Goal: Information Seeking & Learning: Learn about a topic

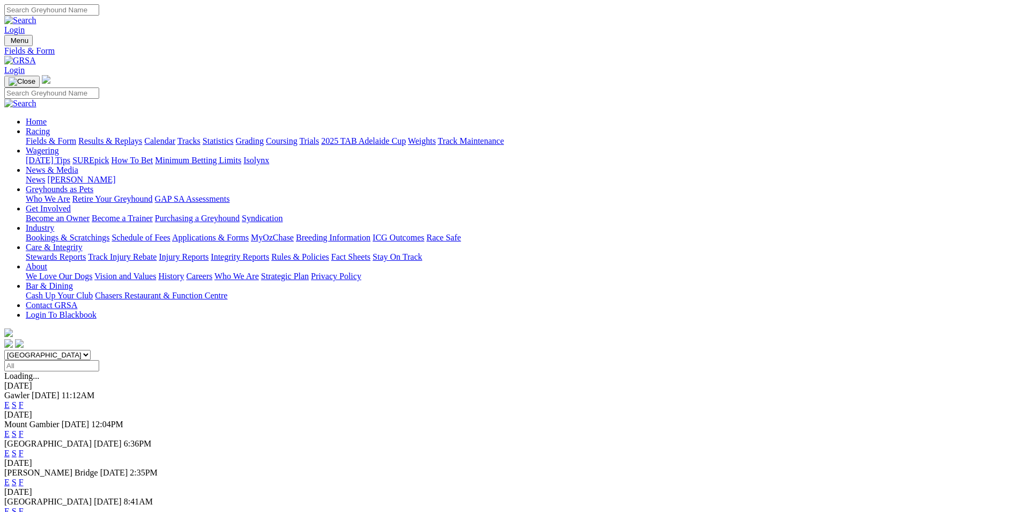
click at [24, 400] on link "F" at bounding box center [21, 404] width 5 height 9
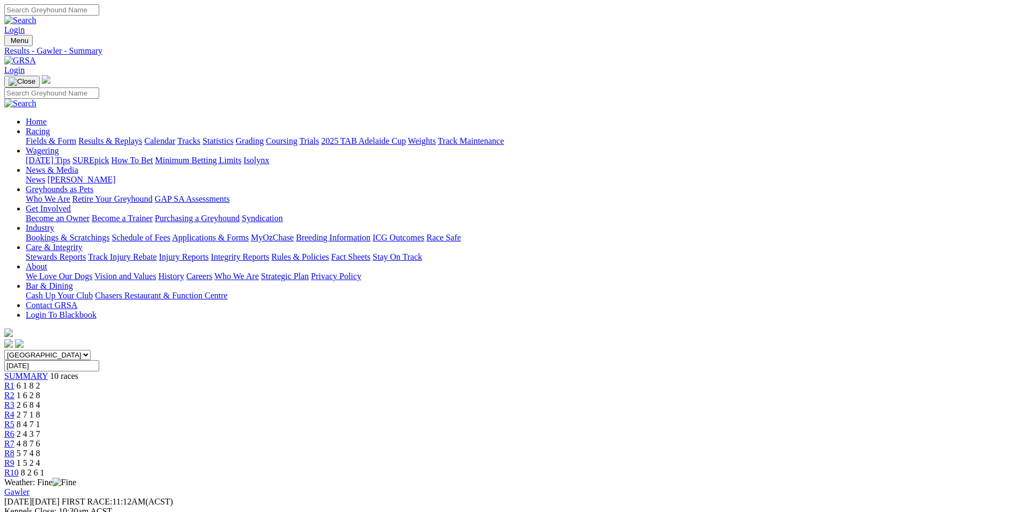
click at [61, 511] on link "Stewards Report" at bounding box center [32, 520] width 57 height 9
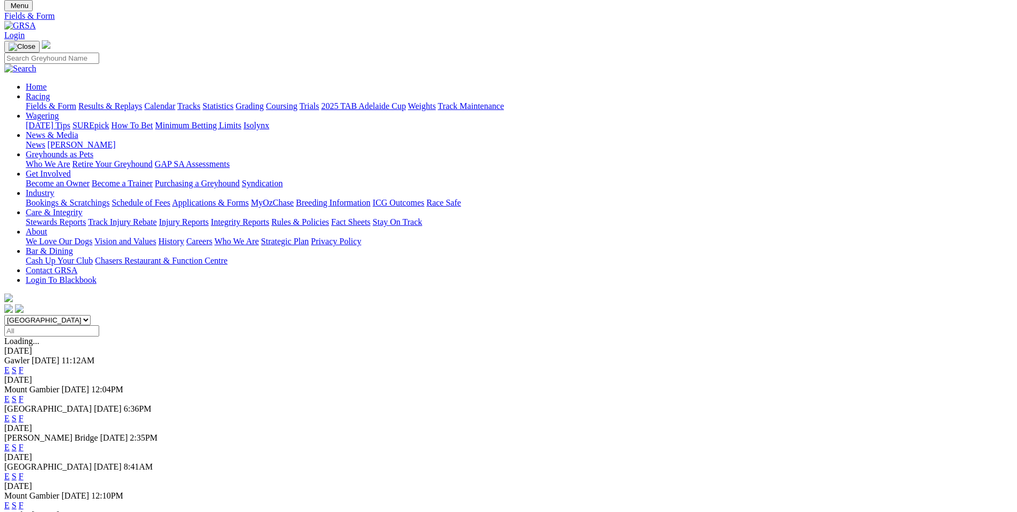
scroll to position [54, 0]
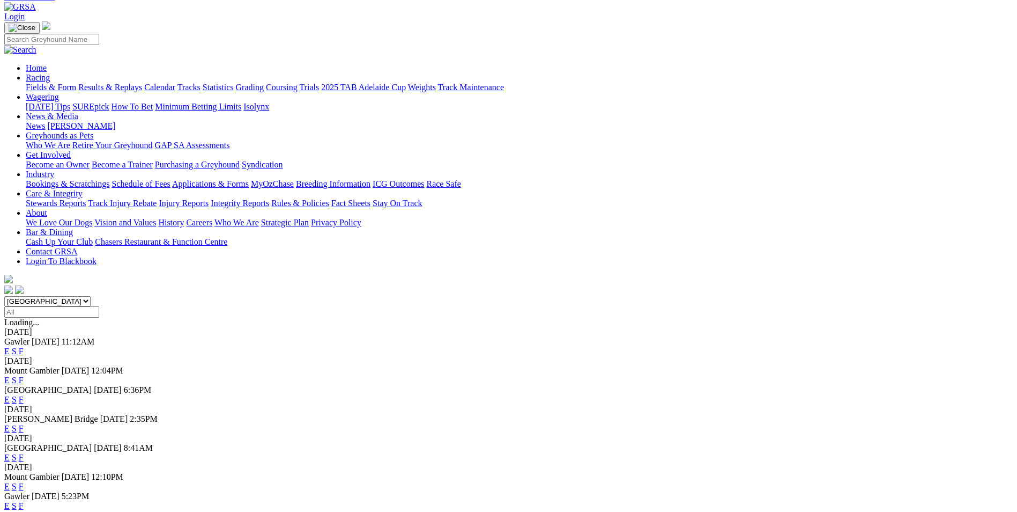
click at [24, 424] on link "F" at bounding box center [21, 428] width 5 height 9
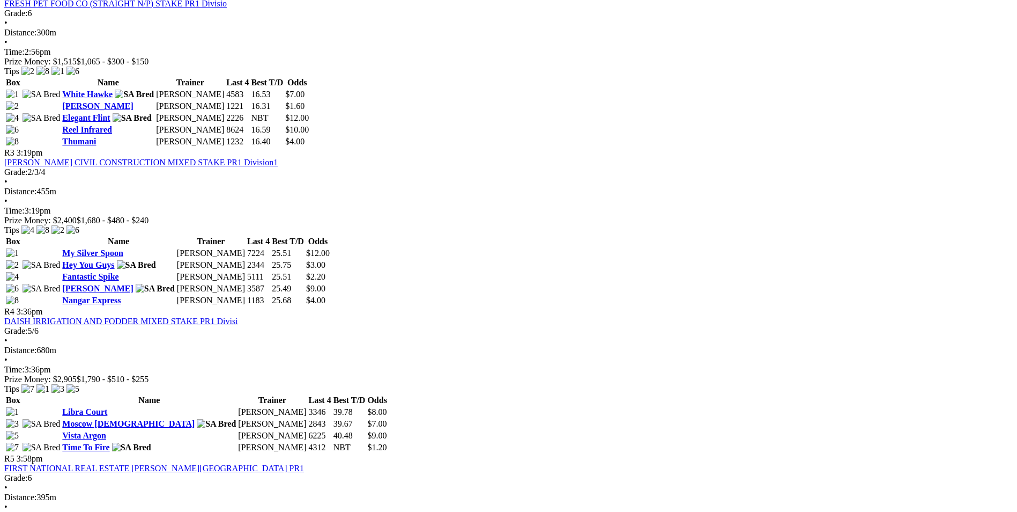
scroll to position [965, 0]
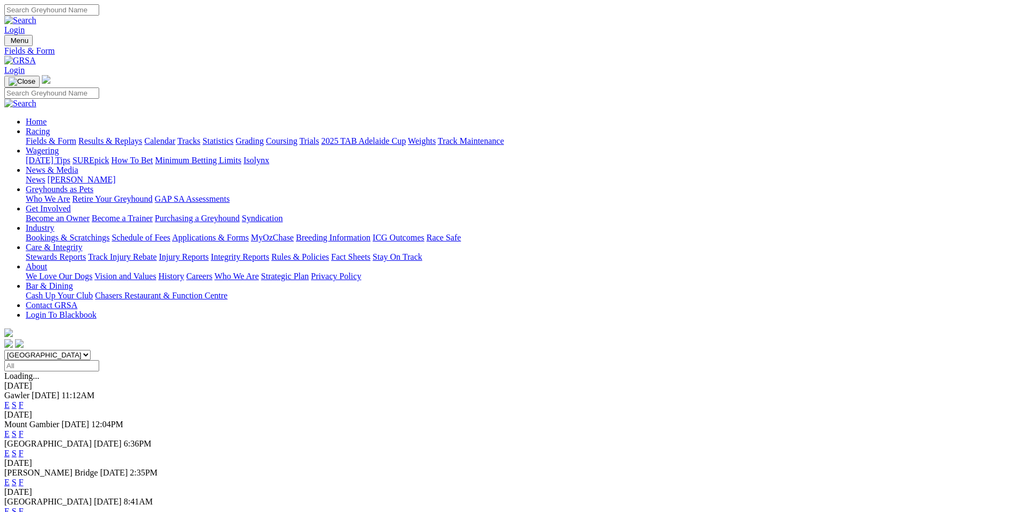
scroll to position [26, 0]
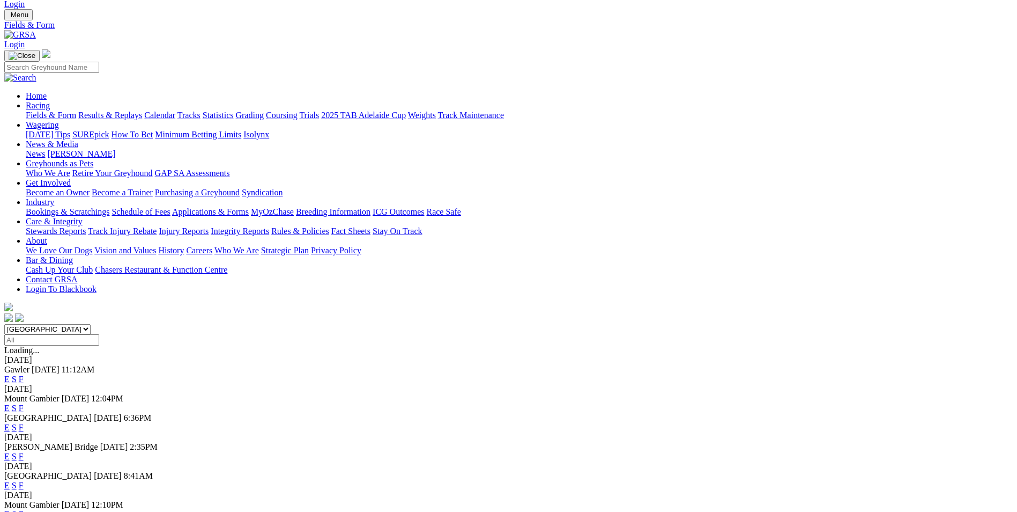
click at [24, 480] on link "F" at bounding box center [21, 484] width 5 height 9
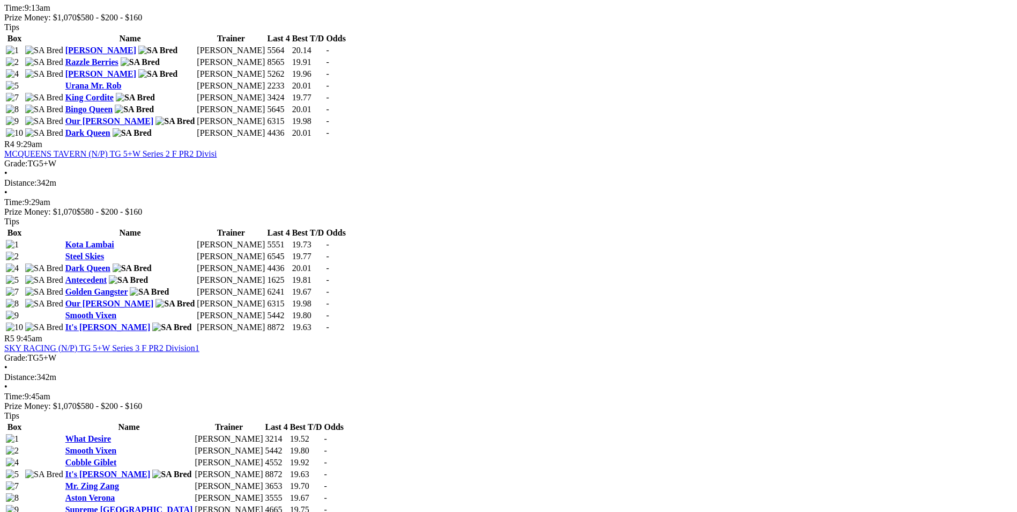
scroll to position [1180, 0]
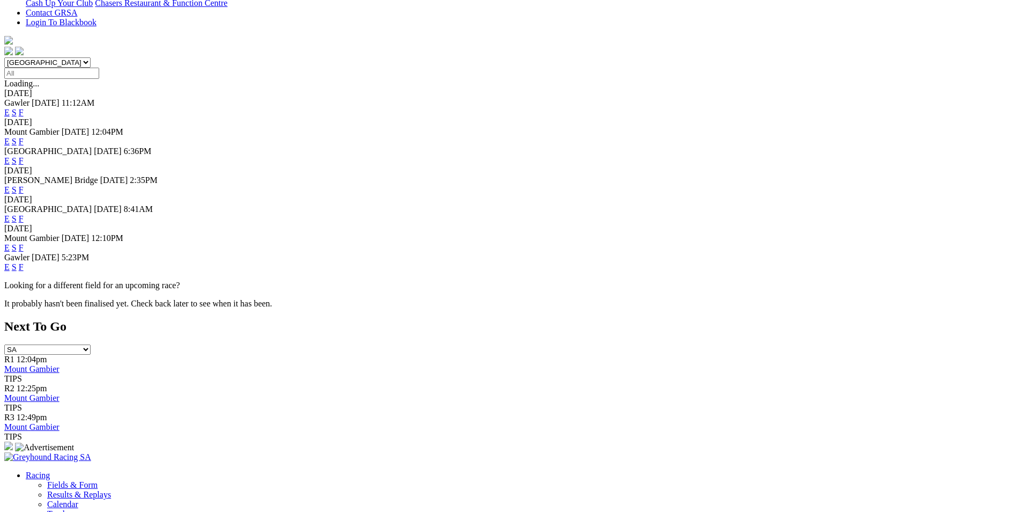
scroll to position [294, 0]
click at [24, 261] on link "F" at bounding box center [21, 265] width 5 height 9
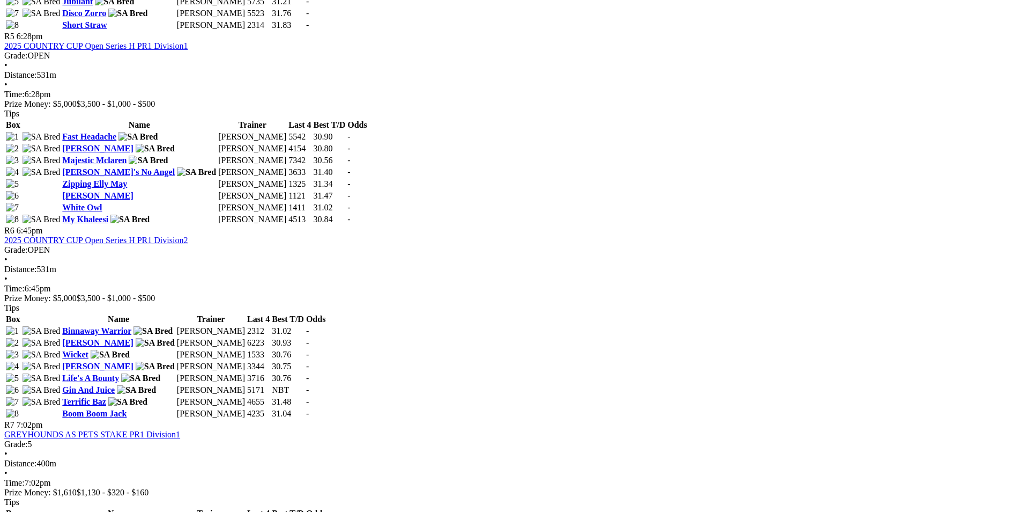
scroll to position [1287, 0]
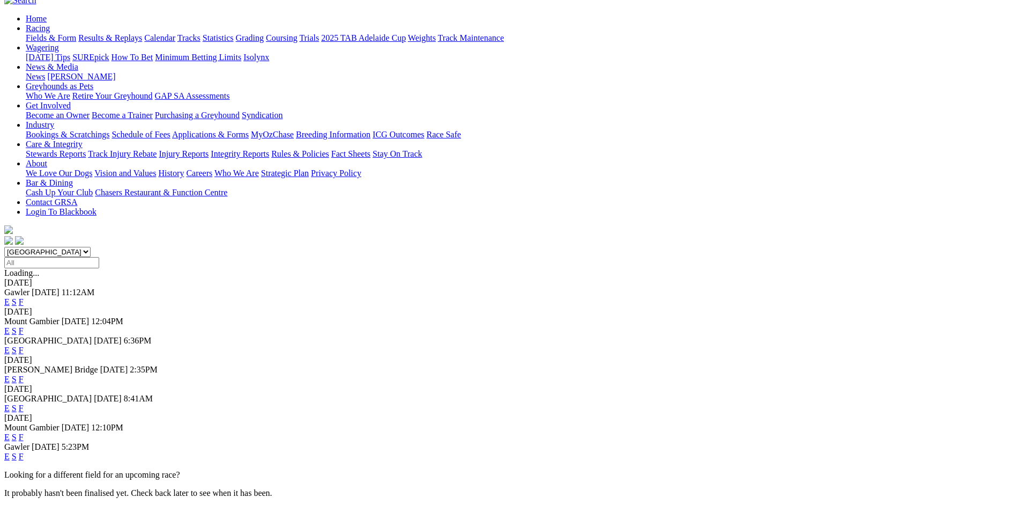
scroll to position [107, 0]
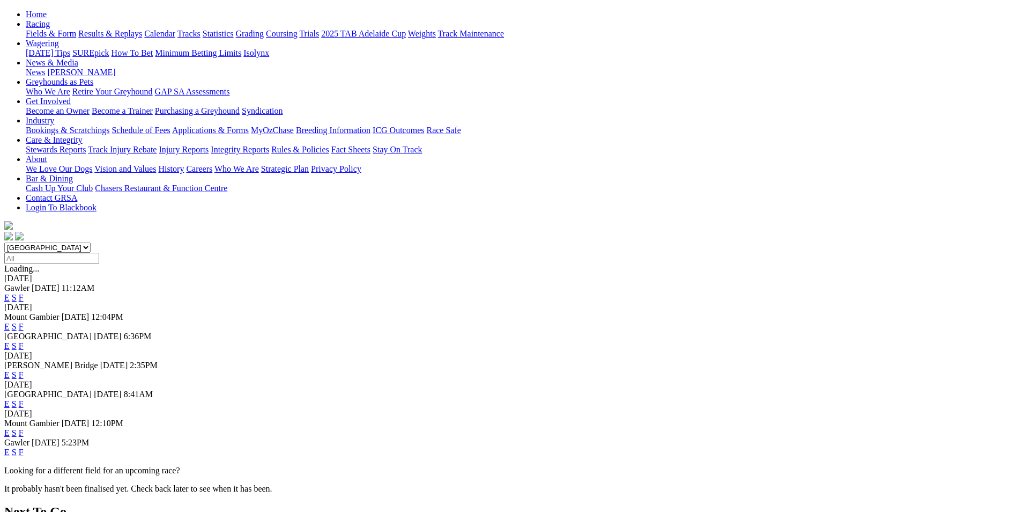
click at [24, 341] on link "F" at bounding box center [21, 345] width 5 height 9
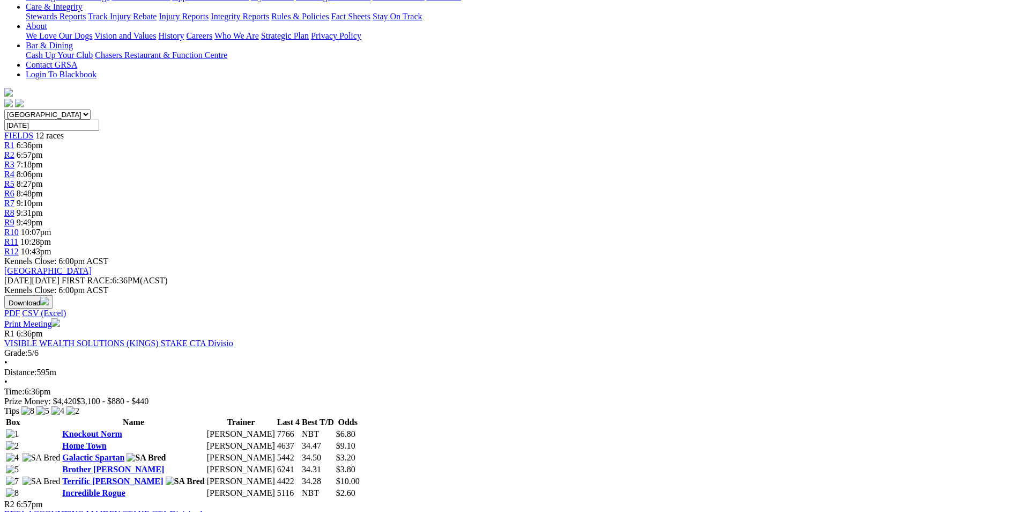
scroll to position [214, 0]
